Goal: Task Accomplishment & Management: Use online tool/utility

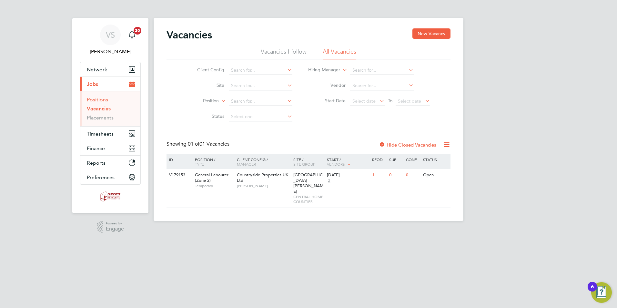
click at [100, 98] on link "Positions" at bounding box center [97, 100] width 21 height 6
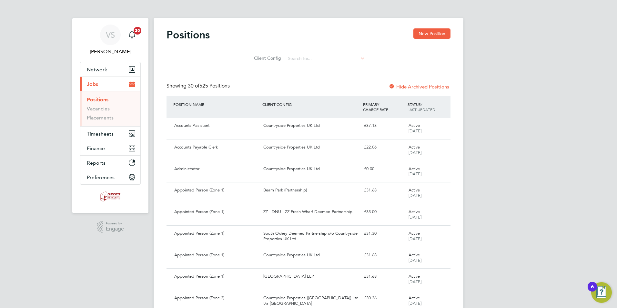
click at [102, 137] on button "Timesheets" at bounding box center [110, 134] width 60 height 14
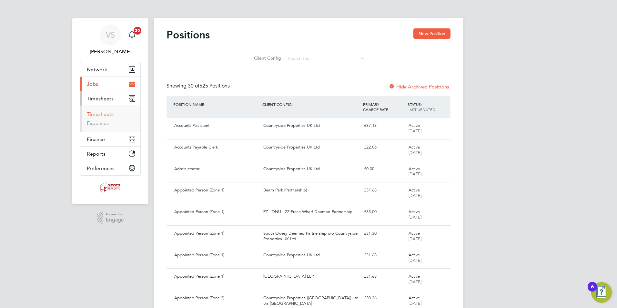
click at [108, 117] on link "Timesheets" at bounding box center [100, 114] width 27 height 6
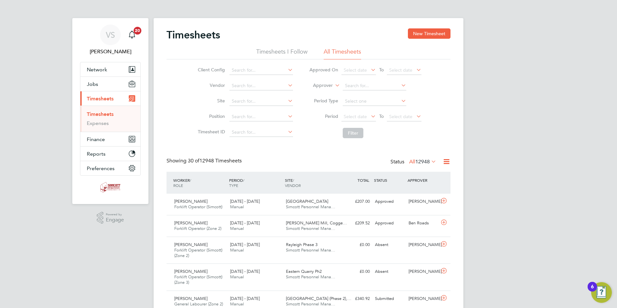
click at [109, 116] on link "Timesheets" at bounding box center [100, 114] width 27 height 6
click at [102, 116] on link "Timesheets" at bounding box center [100, 114] width 27 height 6
click at [246, 99] on input at bounding box center [262, 101] width 64 height 9
type input "[GEOGRAPHIC_DATA] (Phase 2), [PERSON_NAME]"
click at [355, 132] on button "Filter" at bounding box center [353, 133] width 21 height 10
